Goal: Task Accomplishment & Management: Use online tool/utility

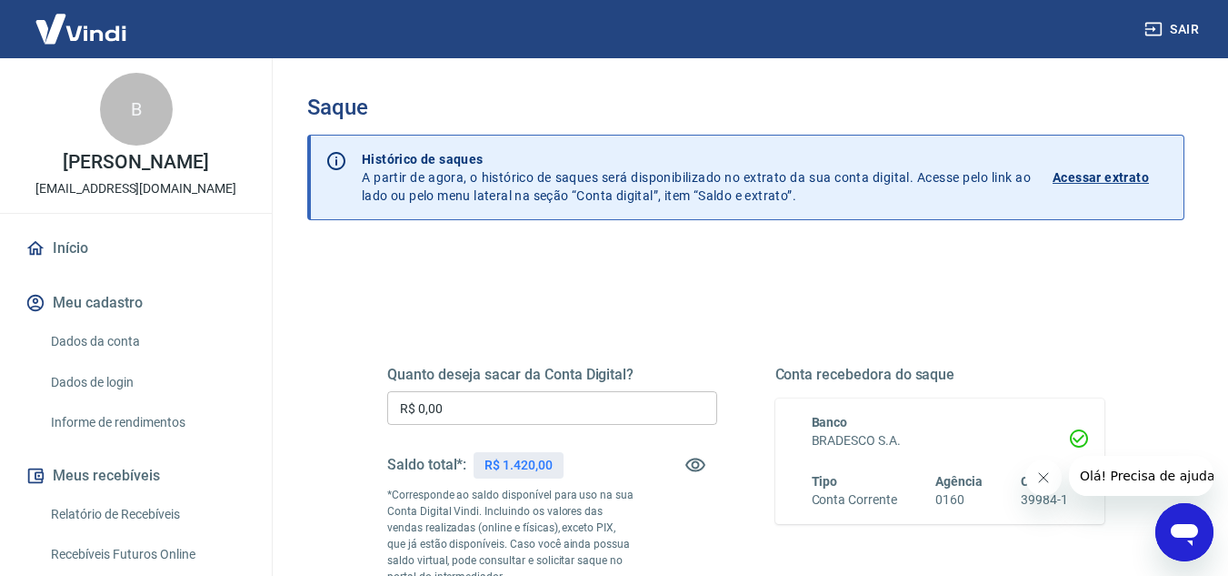
click at [516, 403] on input "R$ 0,00" at bounding box center [552, 408] width 330 height 34
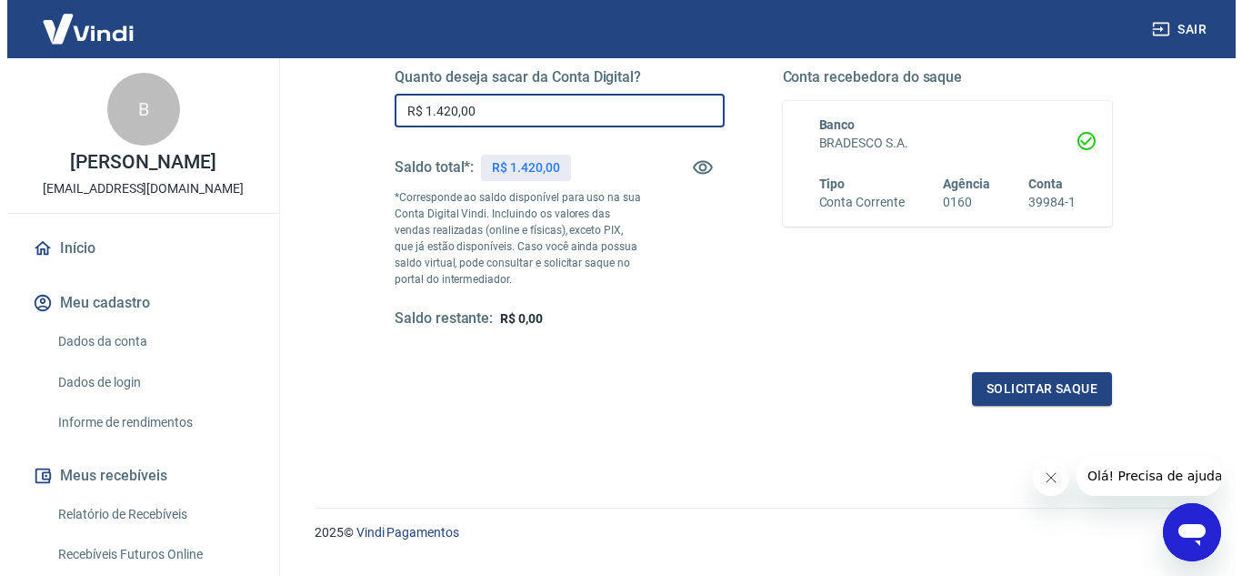
scroll to position [340, 0]
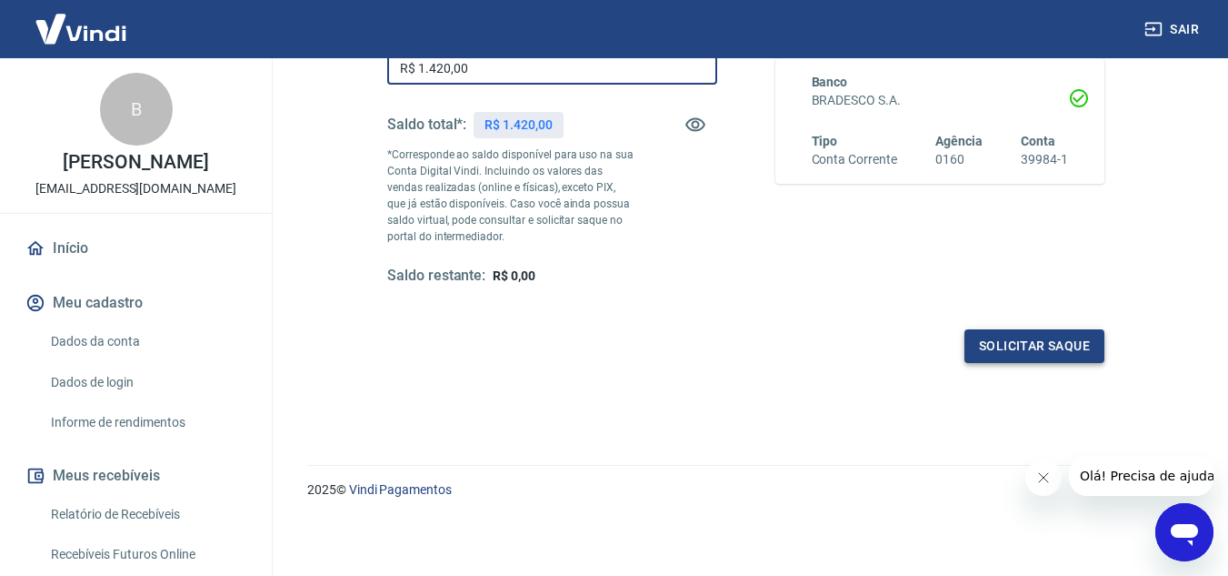
type input "R$ 1.420,00"
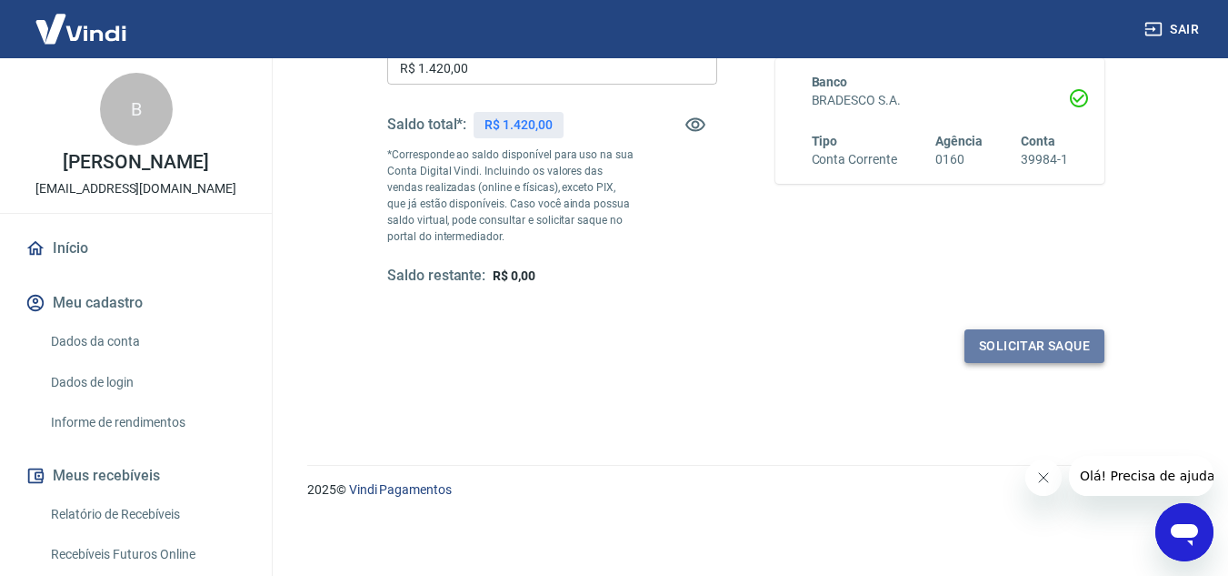
click at [1037, 352] on button "Solicitar saque" at bounding box center [1035, 346] width 140 height 34
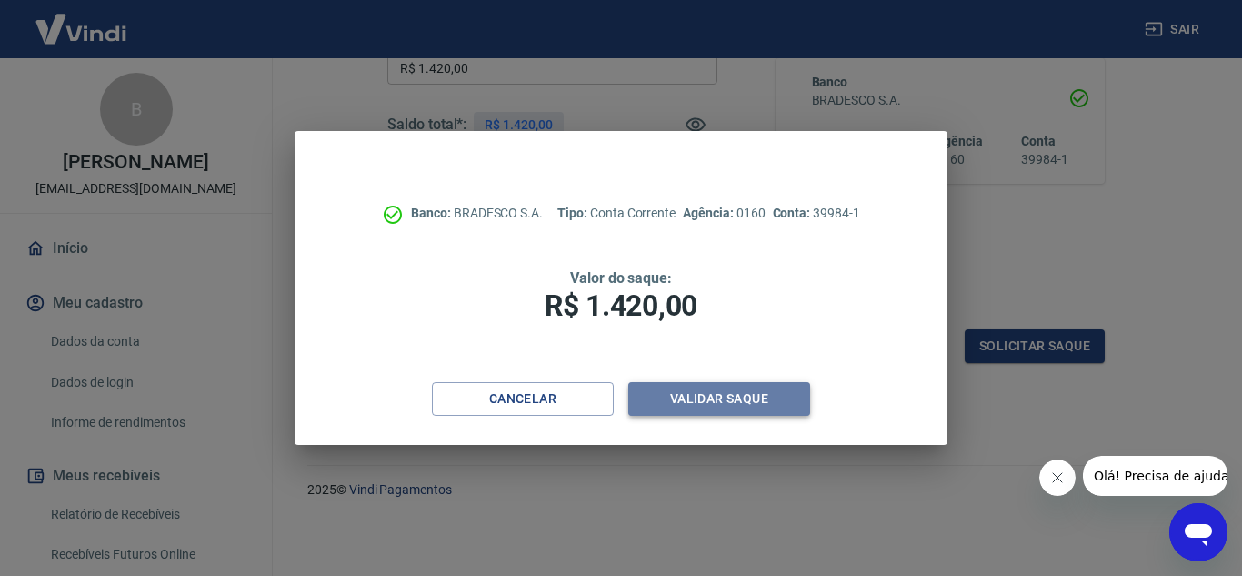
click at [718, 405] on button "Validar saque" at bounding box center [719, 399] width 182 height 34
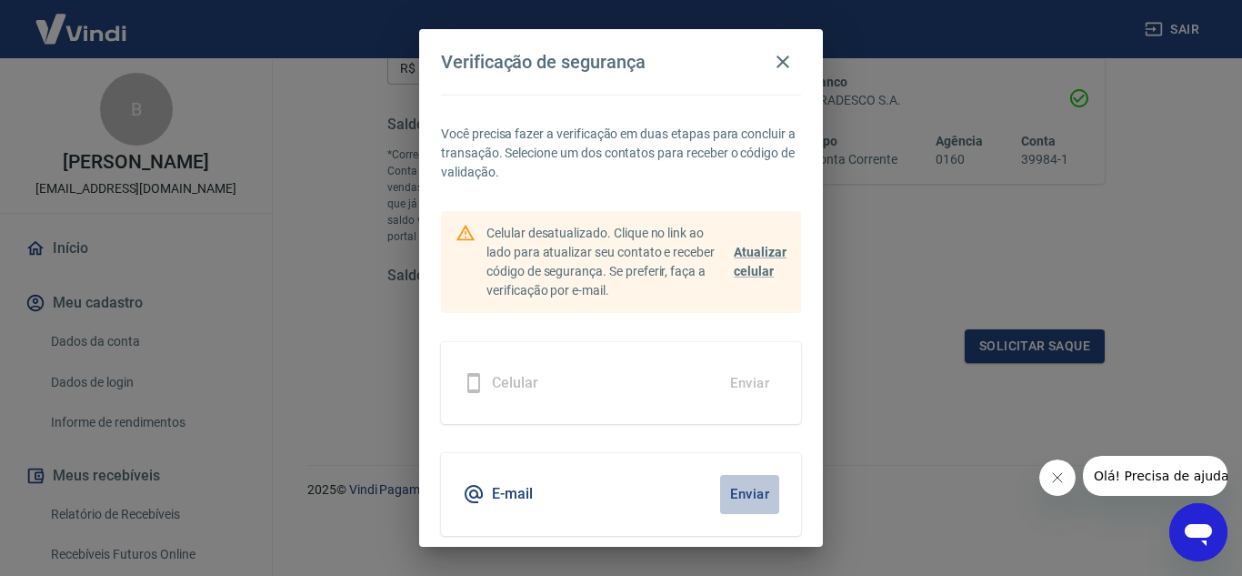
click at [737, 499] on button "Enviar" at bounding box center [749, 494] width 59 height 38
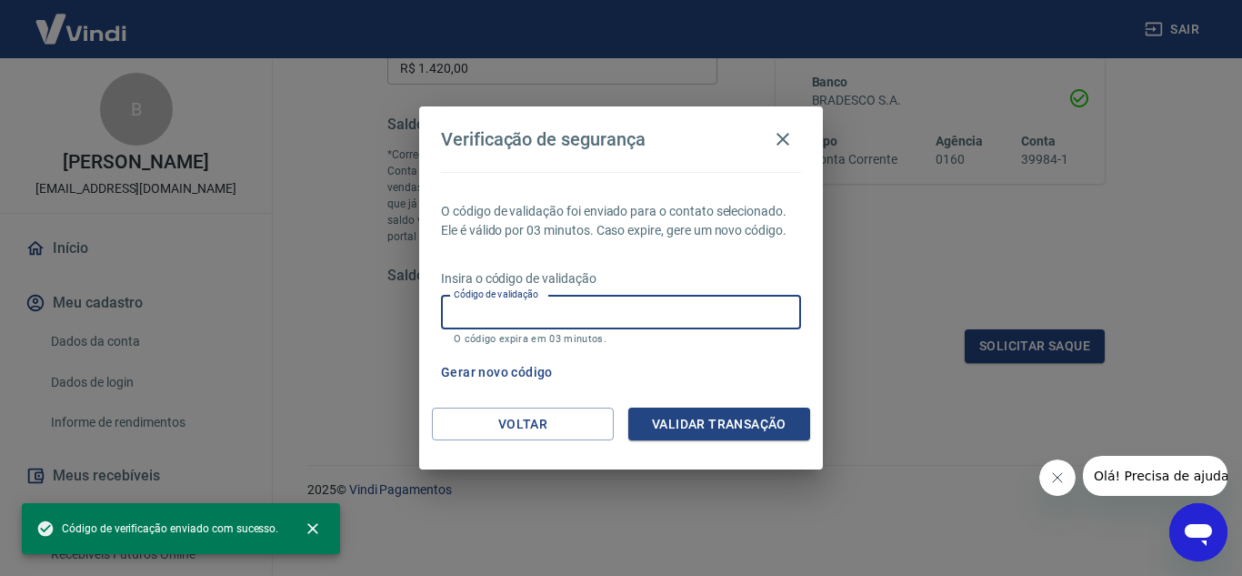
click at [500, 311] on input "Código de validação" at bounding box center [621, 312] width 360 height 34
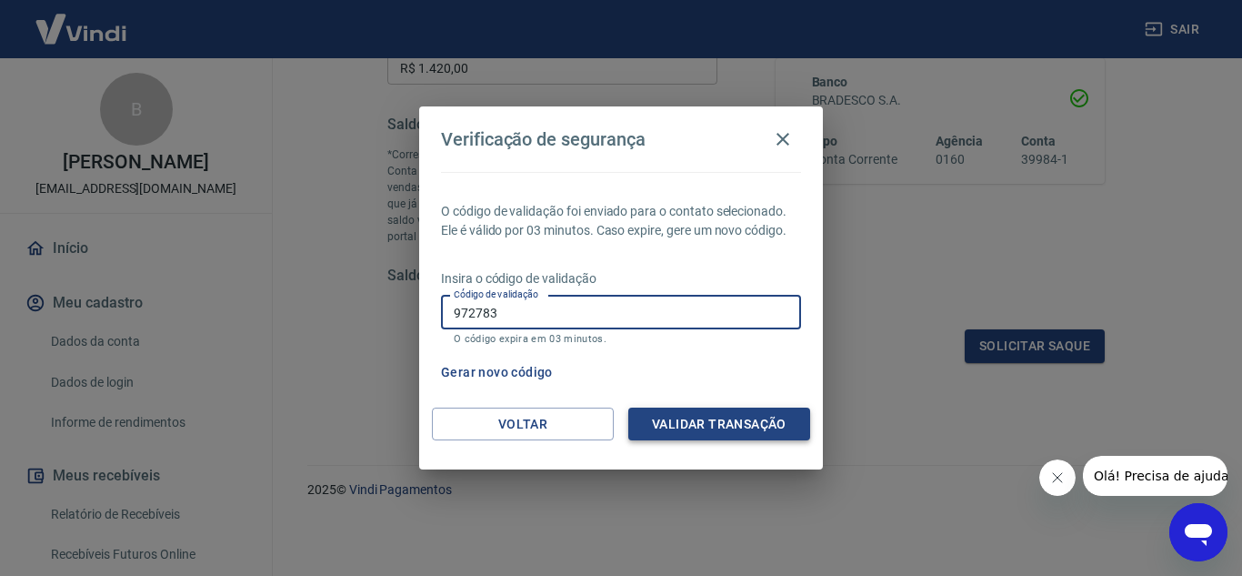
type input "972783"
click at [696, 413] on button "Validar transação" at bounding box center [719, 424] width 182 height 34
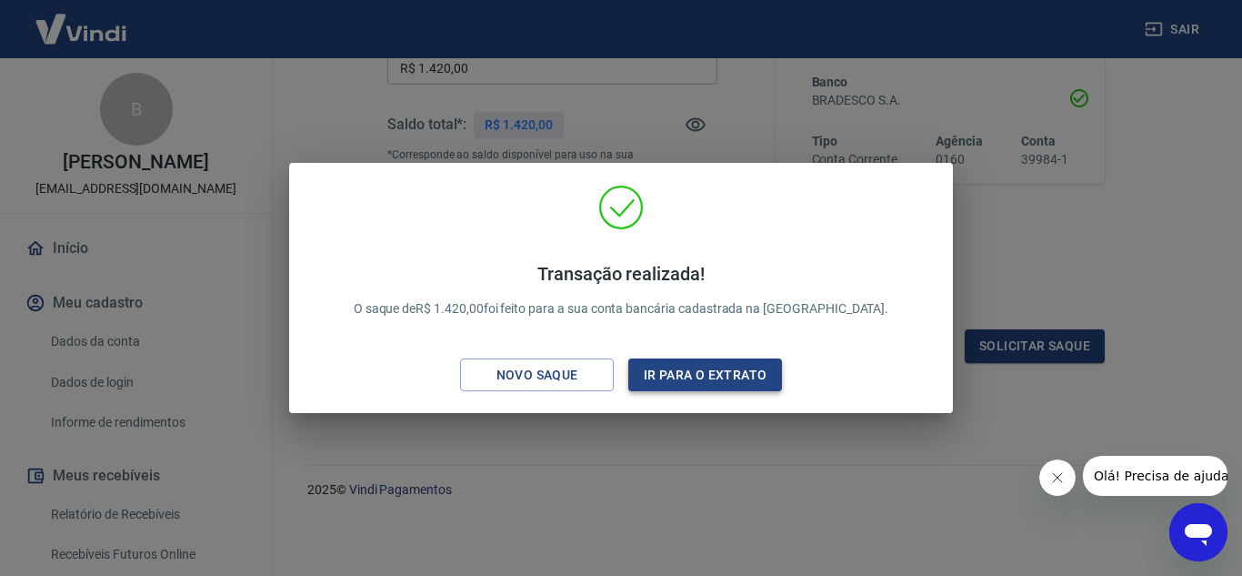
click at [721, 384] on button "Ir para o extrato" at bounding box center [705, 375] width 154 height 34
